Goal: Task Accomplishment & Management: Complete application form

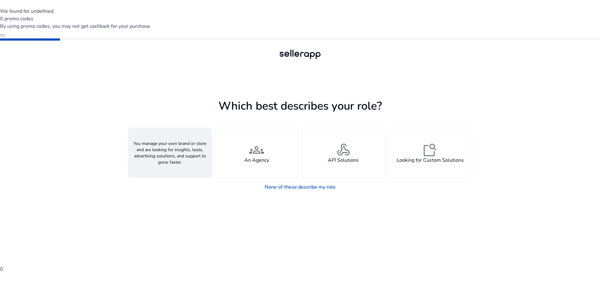
click at [155, 128] on div "person A Seller" at bounding box center [169, 152] width 83 height 49
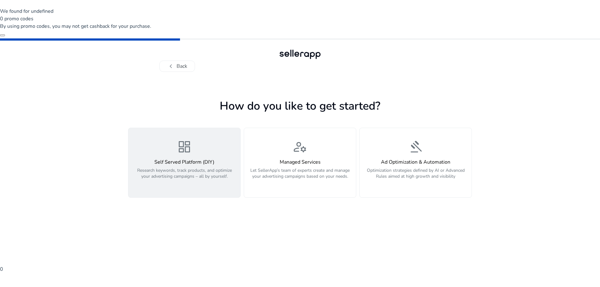
click at [182, 159] on div "Self Served Platform (DIY) Research keywords, track products, and optimize your…" at bounding box center [184, 172] width 104 height 27
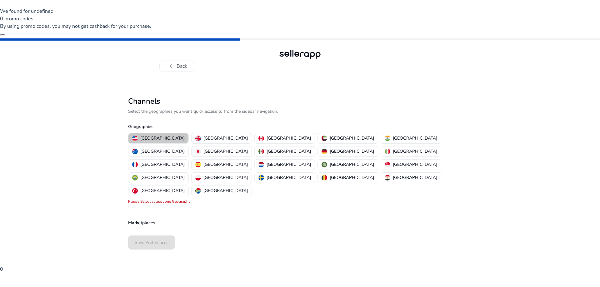
click at [158, 135] on p "[GEOGRAPHIC_DATA]" at bounding box center [162, 138] width 44 height 7
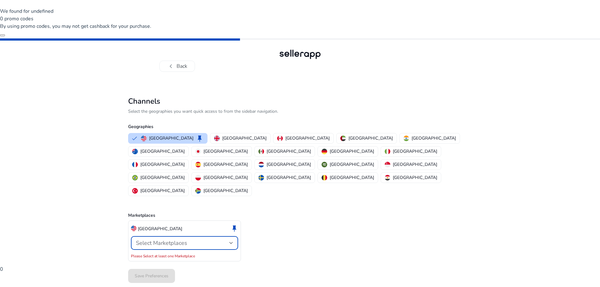
click at [204, 240] on div "Select Marketplaces" at bounding box center [182, 243] width 93 height 7
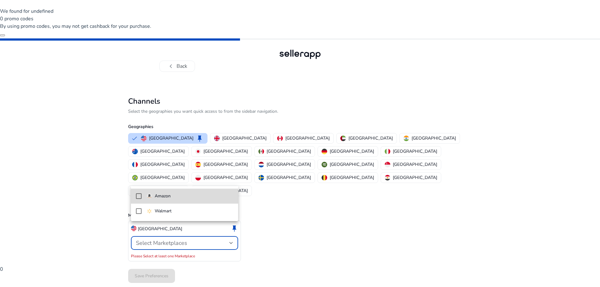
click at [167, 198] on p "Amazon" at bounding box center [163, 196] width 16 height 7
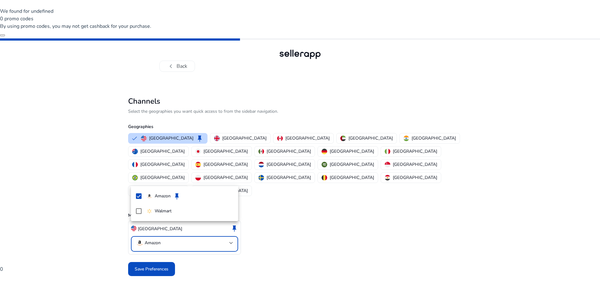
click at [293, 182] on div at bounding box center [300, 143] width 600 height 287
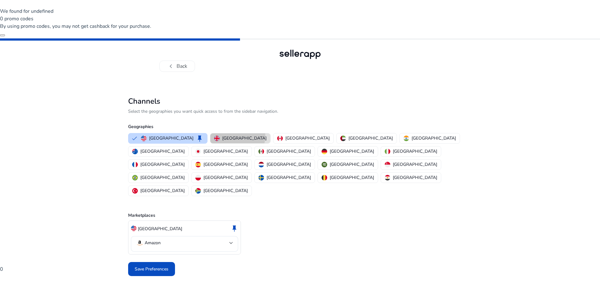
click at [222, 135] on p "[GEOGRAPHIC_DATA]" at bounding box center [244, 138] width 44 height 7
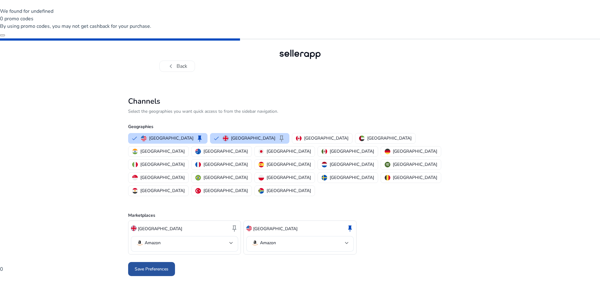
click at [143, 266] on span "Save Preferences" at bounding box center [152, 269] width 34 height 7
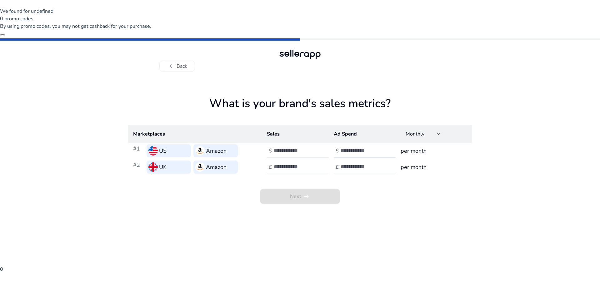
click at [302, 147] on input "number" at bounding box center [295, 150] width 42 height 7
type input "*"
click at [314, 147] on input "*" at bounding box center [295, 150] width 42 height 7
click at [307, 163] on input "number" at bounding box center [295, 166] width 42 height 7
type input "*"
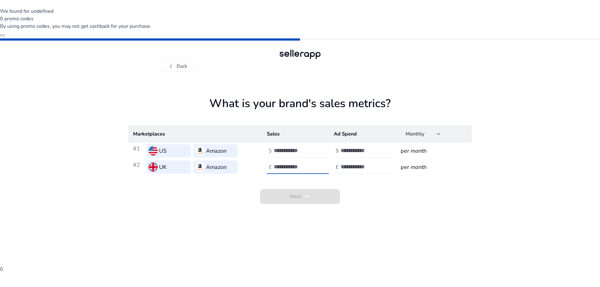
click at [312, 163] on input "*" at bounding box center [295, 166] width 42 height 7
click at [353, 175] on div "Next arrow_right_alt" at bounding box center [300, 189] width 344 height 29
click at [280, 147] on input "*" at bounding box center [295, 150] width 42 height 7
type input "***"
click at [283, 163] on input "*" at bounding box center [295, 166] width 42 height 7
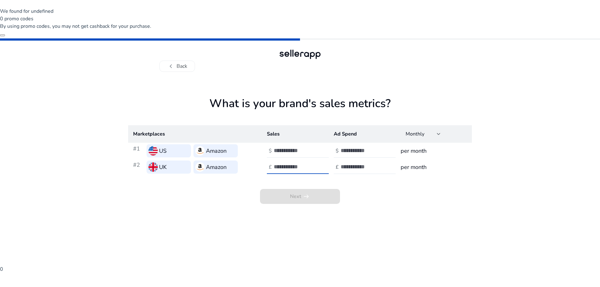
type input "***"
click at [363, 175] on div "Next arrow_right_alt" at bounding box center [300, 189] width 344 height 29
click at [358, 147] on input "number" at bounding box center [362, 150] width 42 height 7
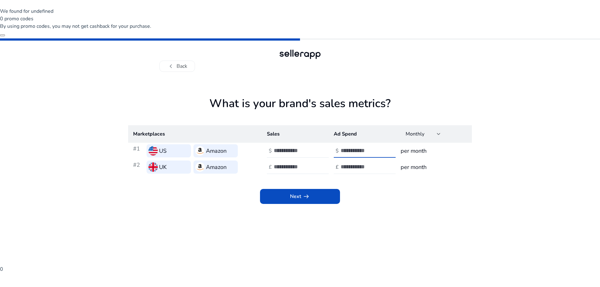
type input "*"
click at [358, 163] on input "number" at bounding box center [362, 166] width 42 height 7
type input "*"
click at [358, 177] on app-sales-metrics "What is your brand's sales metrics? Marketplaces Sales Ad Spend Monthly #1 US A…" at bounding box center [300, 211] width 344 height 228
click at [295, 193] on span "Next arrow_right_alt" at bounding box center [300, 197] width 20 height 8
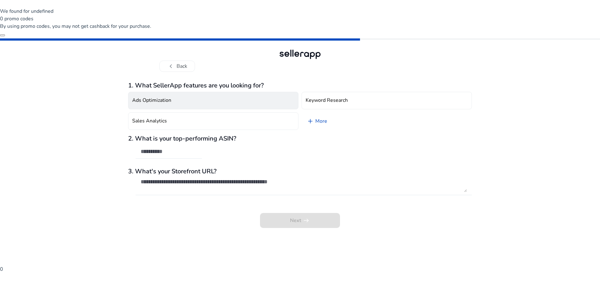
click at [169, 98] on h4 "Ads Optimization" at bounding box center [151, 101] width 39 height 6
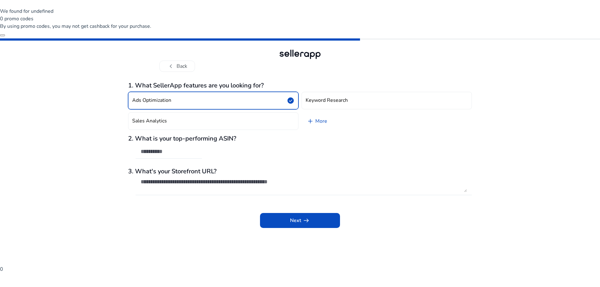
click at [187, 92] on button "Ads Optimization check_circle" at bounding box center [213, 101] width 170 height 18
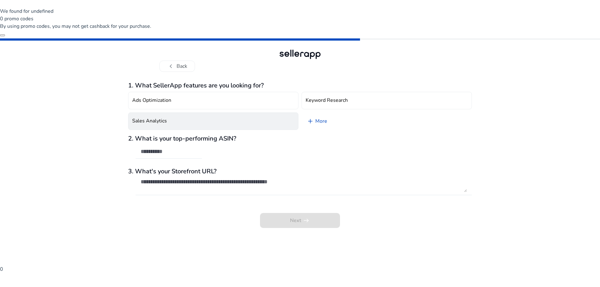
click at [163, 118] on h4 "Sales Analytics" at bounding box center [149, 121] width 35 height 6
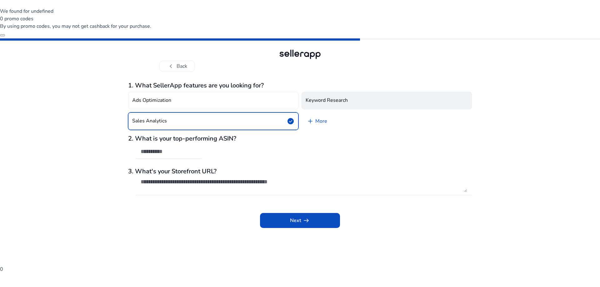
click at [328, 98] on h4 "Keyword Research" at bounding box center [327, 101] width 42 height 6
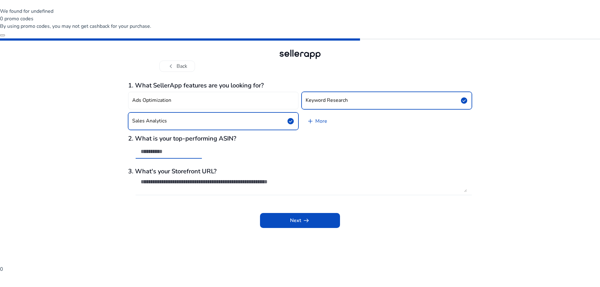
click at [164, 148] on input "text" at bounding box center [169, 151] width 56 height 7
type input "****"
click at [179, 178] on textarea at bounding box center [304, 185] width 326 height 14
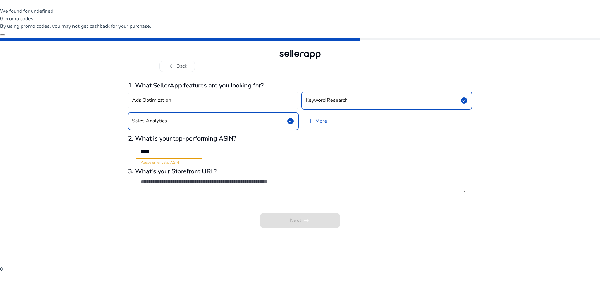
click at [189, 204] on div "Next arrow_right_alt" at bounding box center [300, 216] width 344 height 24
